Goal: Task Accomplishment & Management: Use online tool/utility

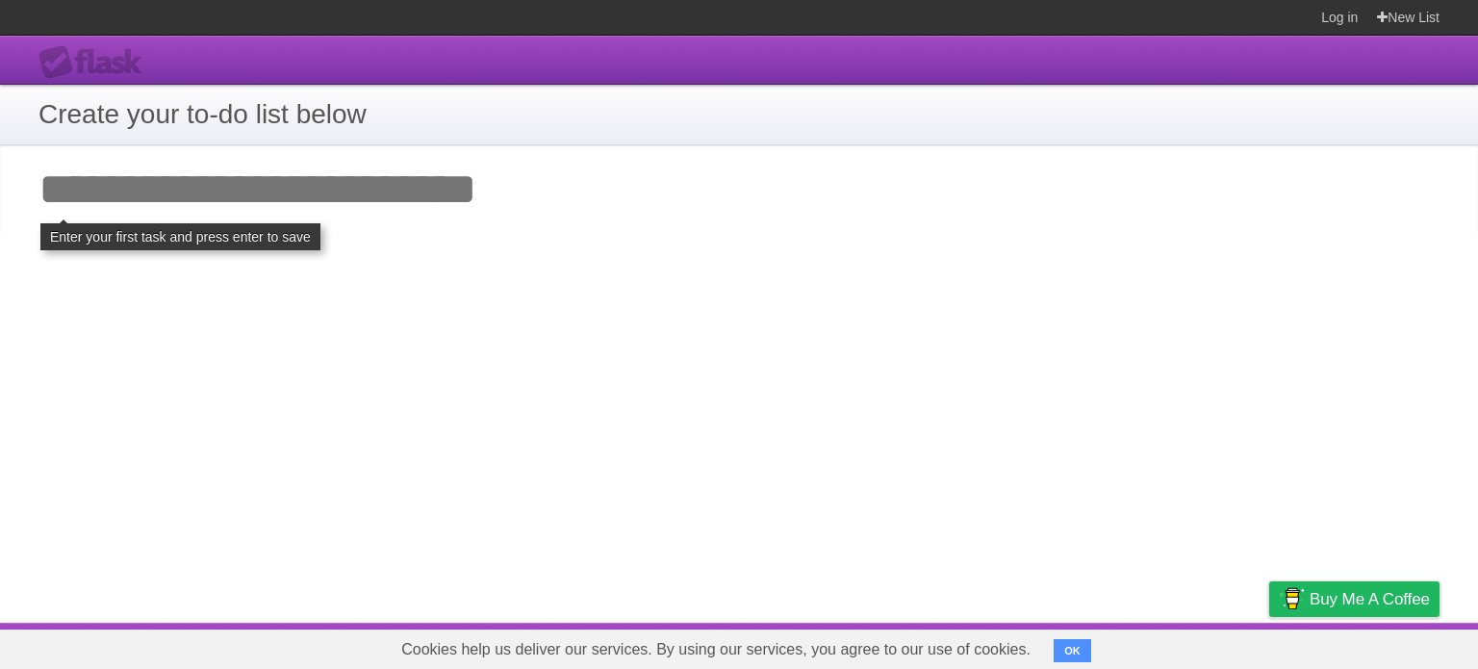
click at [335, 212] on input "Add your first task" at bounding box center [739, 189] width 1478 height 89
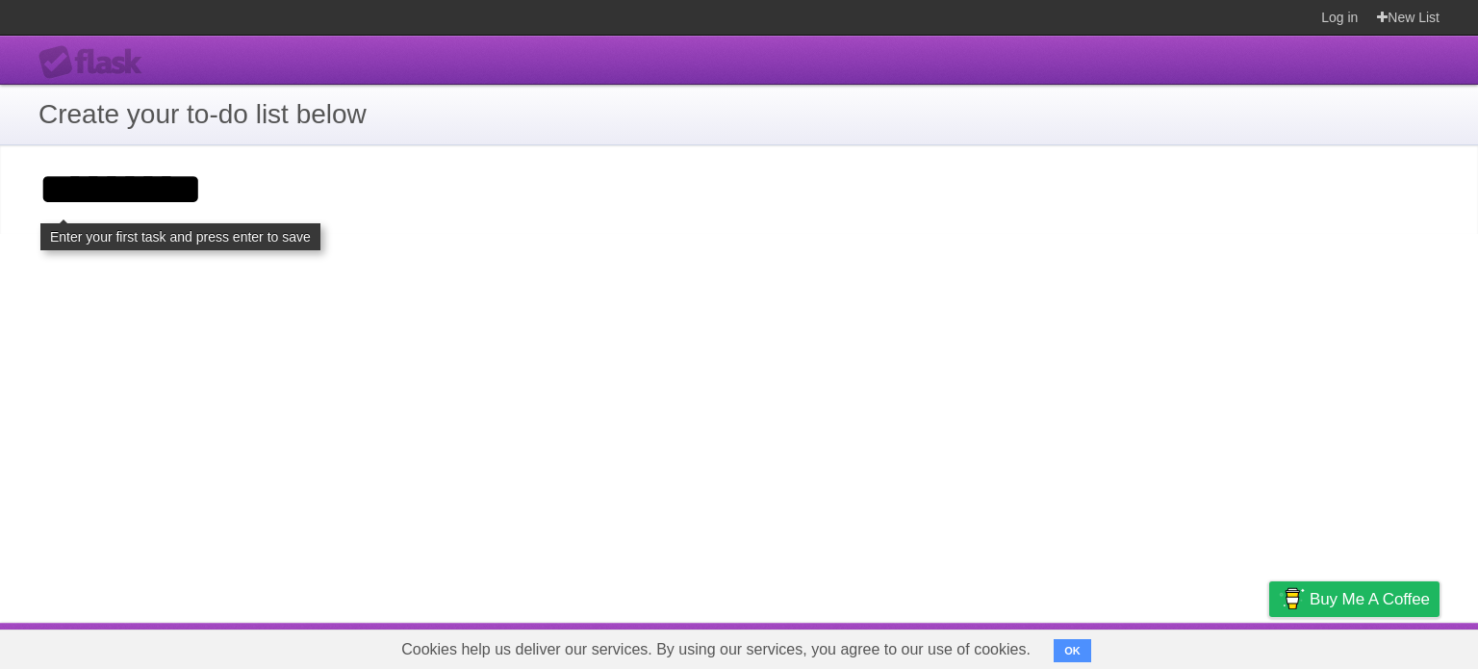
click input "**********" at bounding box center [0, 0] width 0 height 0
type input "**********"
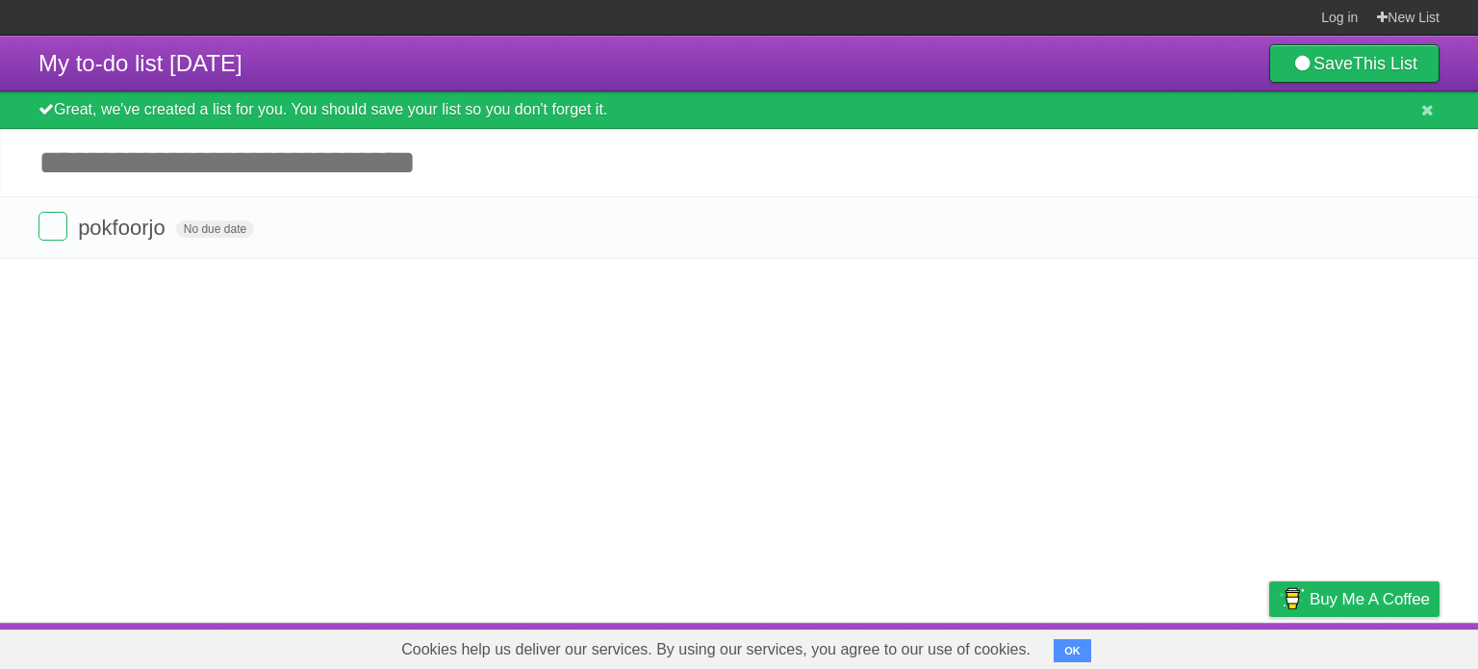
click at [672, 384] on article "My to-do list [DATE] Save This List Great, we've created a list for you. You sh…" at bounding box center [739, 329] width 1478 height 587
